Goal: Check status: Check status

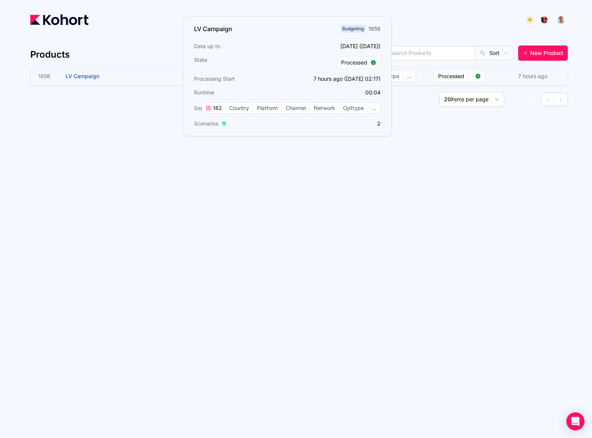
click at [103, 78] on h3 "LV Campaign" at bounding box center [123, 76] width 114 height 18
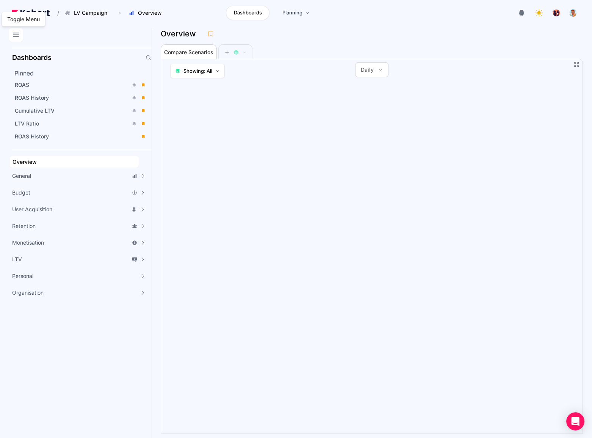
click at [19, 34] on icon at bounding box center [15, 34] width 9 height 9
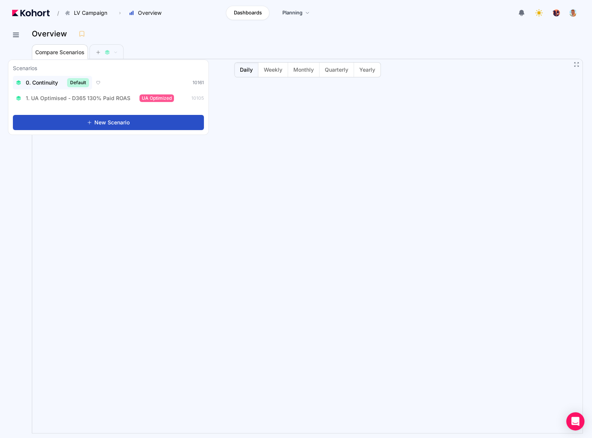
click at [45, 85] on span "0. Continuity" at bounding box center [42, 83] width 32 height 8
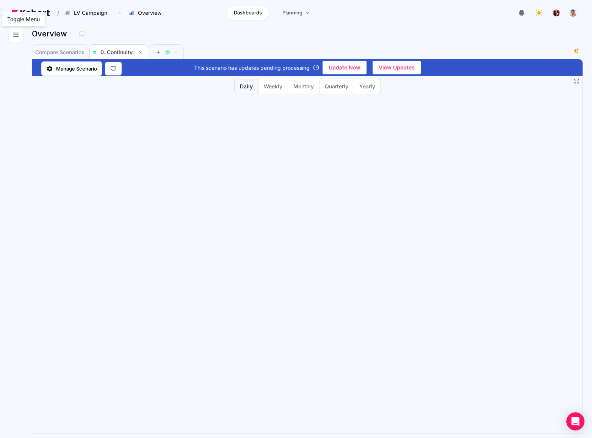
click at [14, 35] on icon at bounding box center [15, 35] width 5 height 4
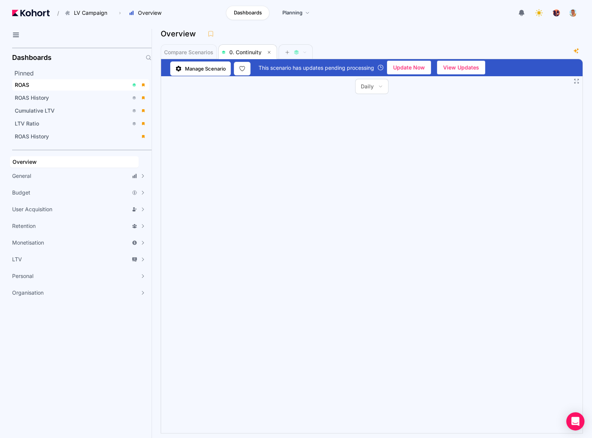
click at [55, 86] on div "ROAS" at bounding box center [72, 85] width 114 height 8
click at [407, 69] on span "Update Now" at bounding box center [409, 67] width 32 height 11
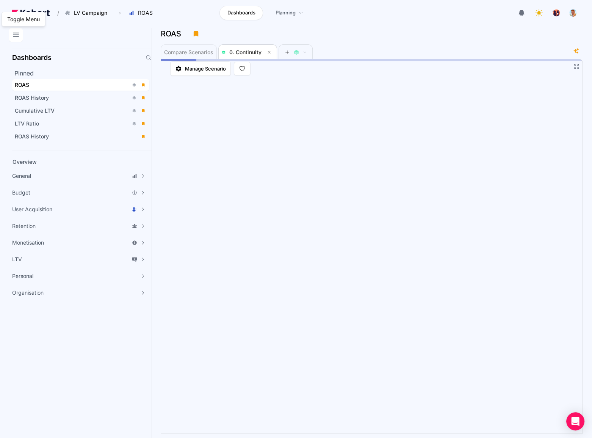
click at [9, 37] on button at bounding box center [16, 35] width 14 height 14
